Goal: Task Accomplishment & Management: Manage account settings

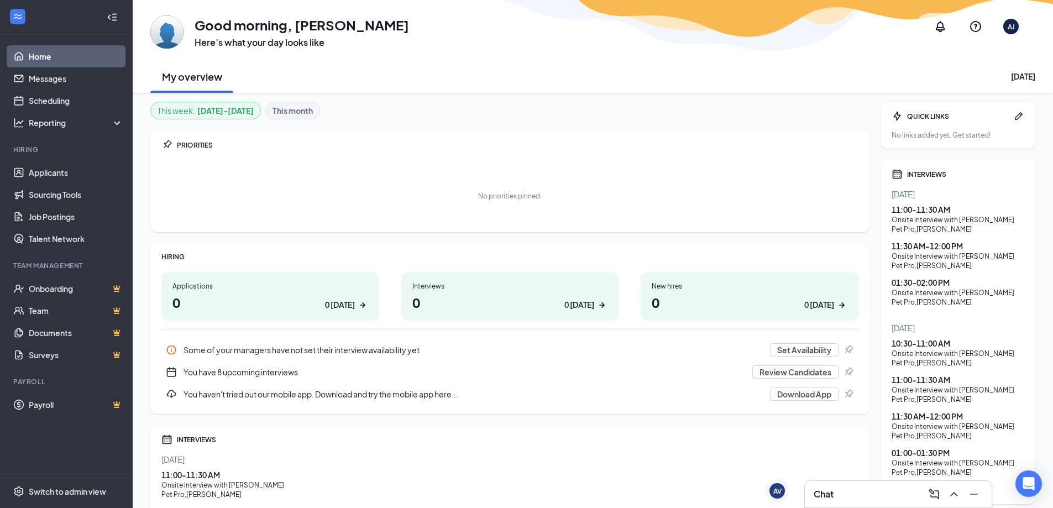
click at [918, 206] on div "11:00 - 11:30 AM" at bounding box center [958, 209] width 133 height 11
click at [58, 100] on link "Scheduling" at bounding box center [76, 101] width 95 height 22
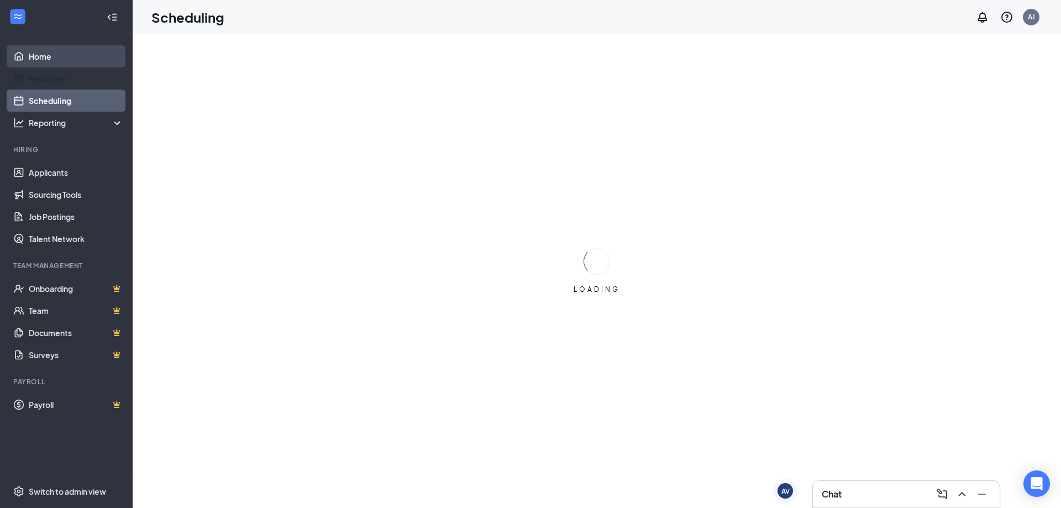
click at [66, 60] on link "Home" at bounding box center [76, 56] width 95 height 22
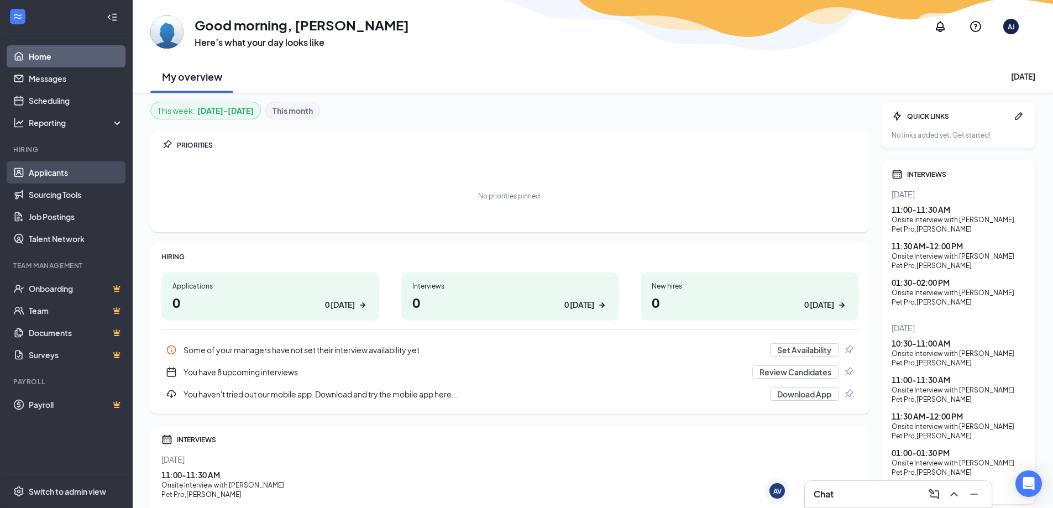
click at [85, 170] on link "Applicants" at bounding box center [76, 172] width 95 height 22
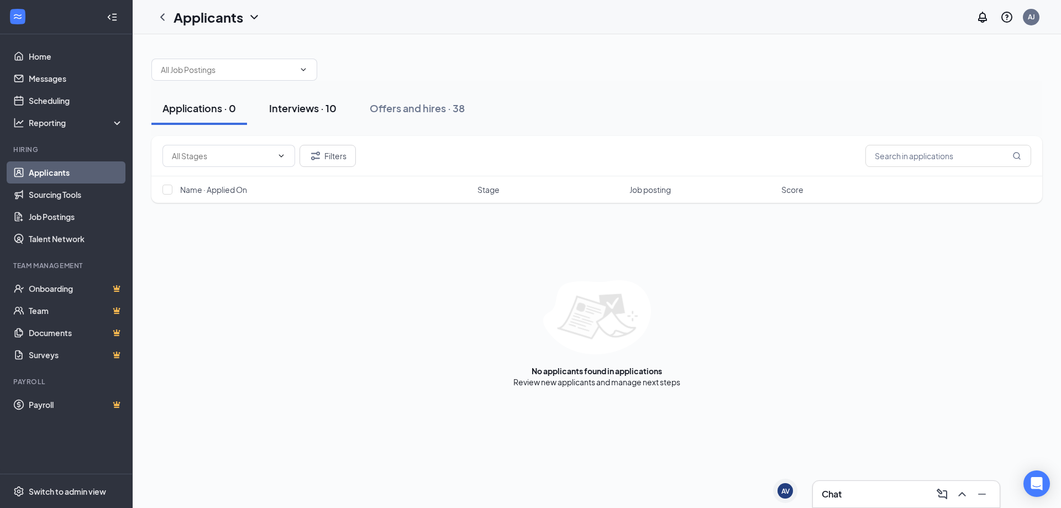
click at [315, 103] on div "Interviews · 10" at bounding box center [302, 108] width 67 height 14
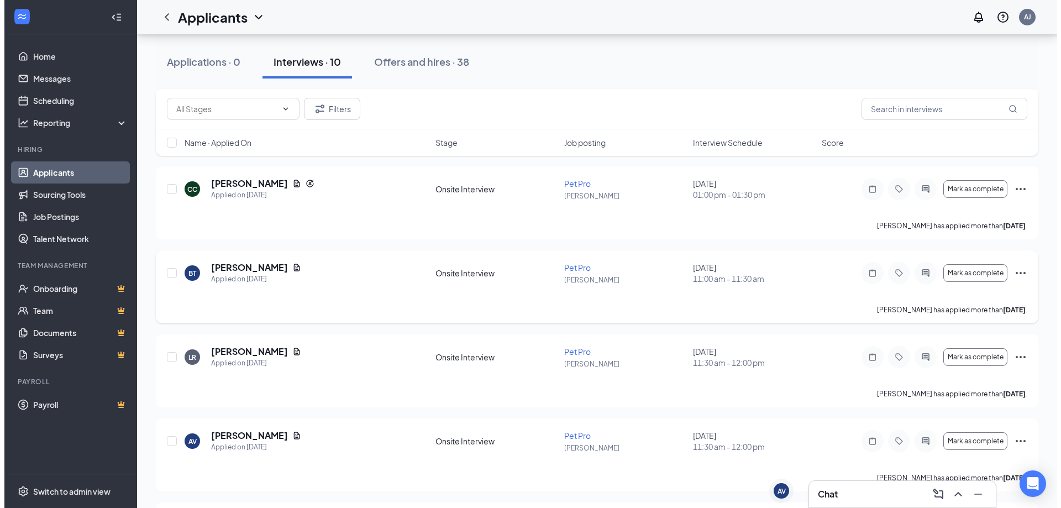
scroll to position [387, 0]
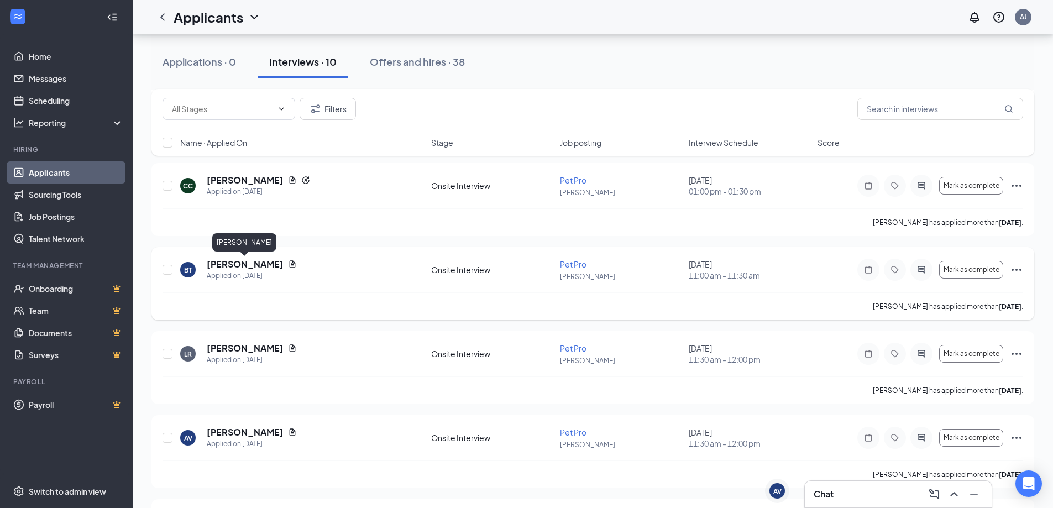
click at [258, 261] on h5 "[PERSON_NAME]" at bounding box center [245, 264] width 77 height 12
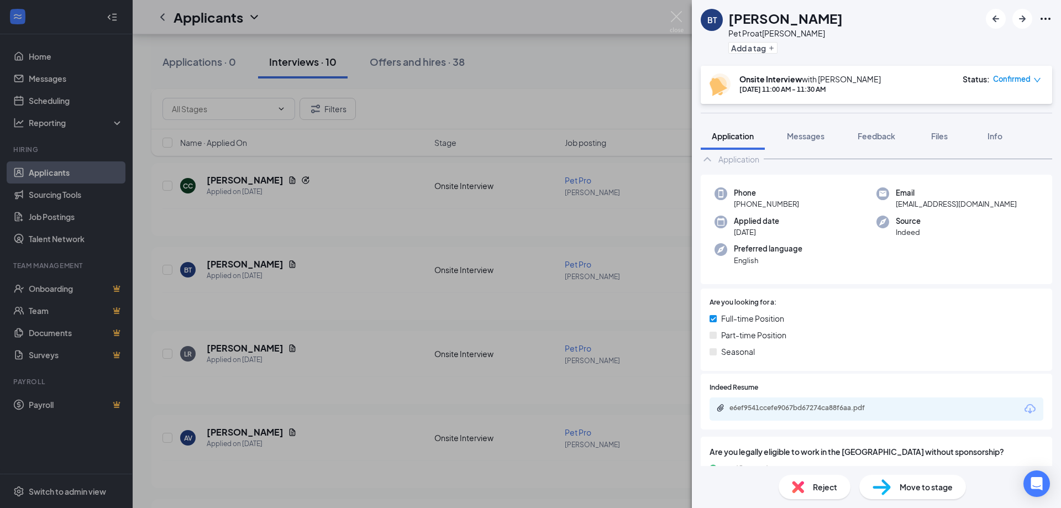
scroll to position [160, 0]
